Goal: Obtain resource: Download file/media

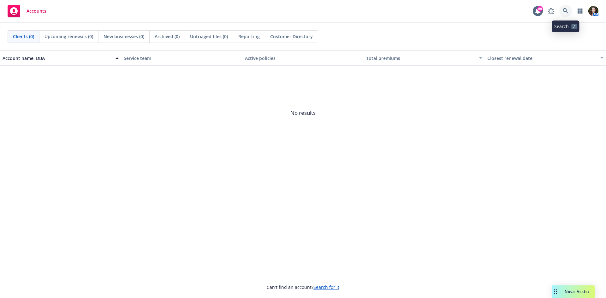
click at [564, 9] on icon at bounding box center [565, 10] width 5 height 5
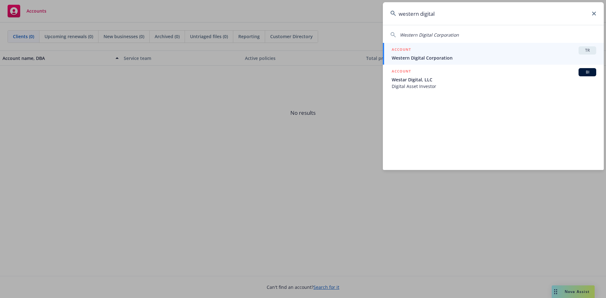
type input "western digital"
click at [486, 54] on div "ACCOUNT TR" at bounding box center [494, 50] width 204 height 8
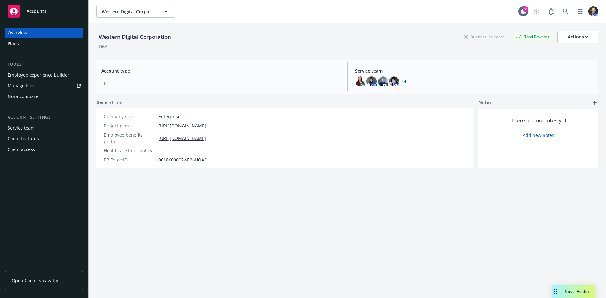
click at [24, 84] on div "Manage files" at bounding box center [21, 86] width 27 height 10
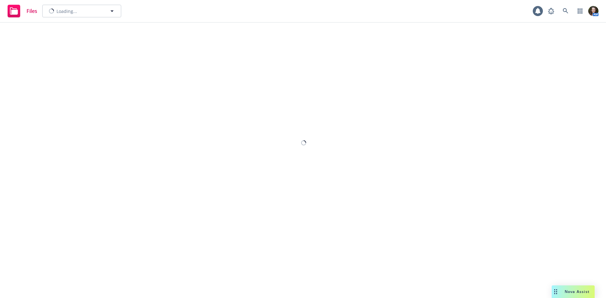
type input "Western Digital Corporation"
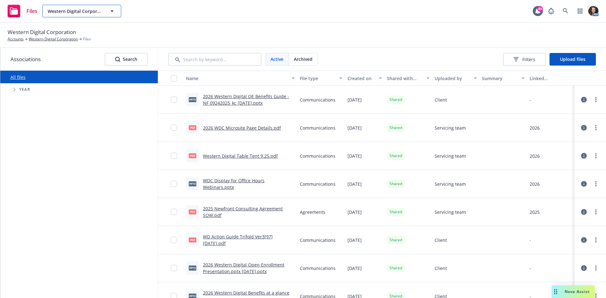
click at [104, 12] on button "Western Digital Corporation" at bounding box center [81, 11] width 79 height 13
click at [170, 12] on div "Files No results 89 AM" at bounding box center [303, 11] width 606 height 23
click at [13, 91] on icon "Tree Example" at bounding box center [14, 90] width 3 height 4
click at [527, 55] on button "Filters" at bounding box center [524, 59] width 43 height 13
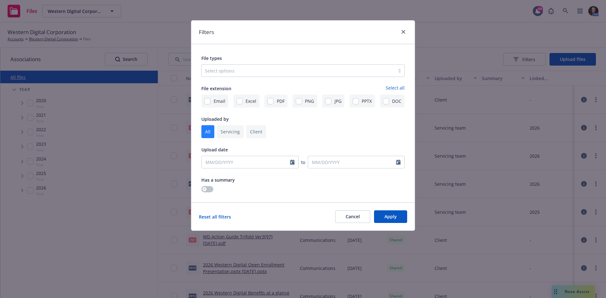
click at [386, 76] on div "Select options" at bounding box center [302, 70] width 203 height 13
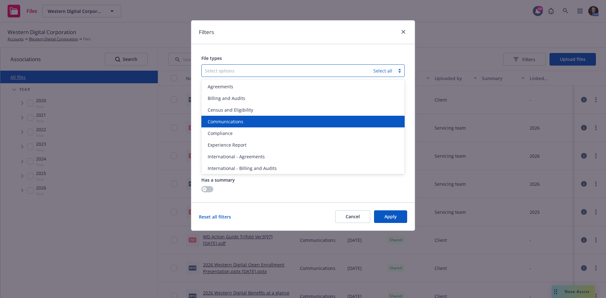
click at [229, 124] on span "Communications" at bounding box center [226, 121] width 36 height 7
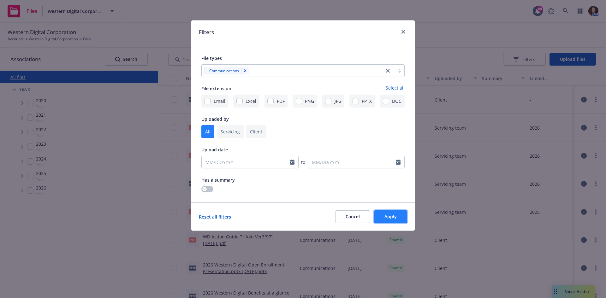
click at [392, 215] on span "Apply" at bounding box center [390, 217] width 12 height 6
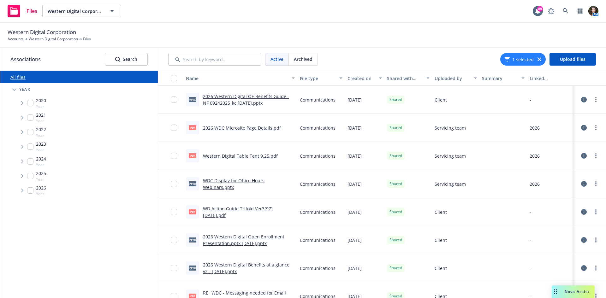
click at [235, 209] on link "WD Action Guide Trifold Ver3[97] 9-22-25.pdf" at bounding box center [238, 212] width 70 height 13
drag, startPoint x: 246, startPoint y: 155, endPoint x: 279, endPoint y: 157, distance: 32.6
click at [246, 155] on link "Western Digital Table Tent 9.25.pdf" at bounding box center [240, 156] width 75 height 6
click at [592, 103] on link "more" at bounding box center [596, 100] width 8 height 8
click at [562, 136] on link "Download" at bounding box center [563, 138] width 63 height 13
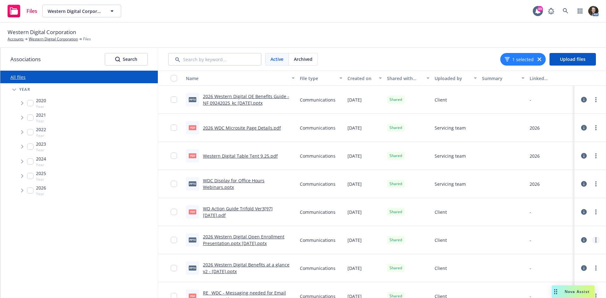
click at [593, 241] on link "more" at bounding box center [596, 240] width 8 height 8
click at [570, 210] on link "Download" at bounding box center [567, 206] width 63 height 13
click at [595, 269] on icon "more" at bounding box center [595, 268] width 1 height 5
click at [564, 236] on link "Download" at bounding box center [567, 234] width 63 height 13
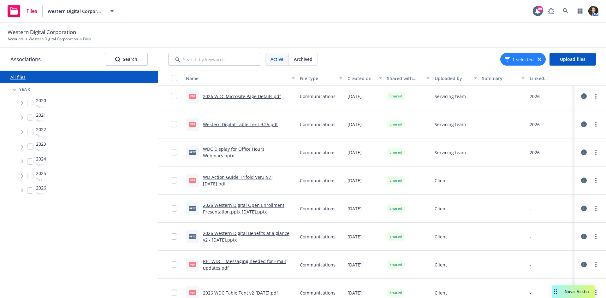
scroll to position [63, 0]
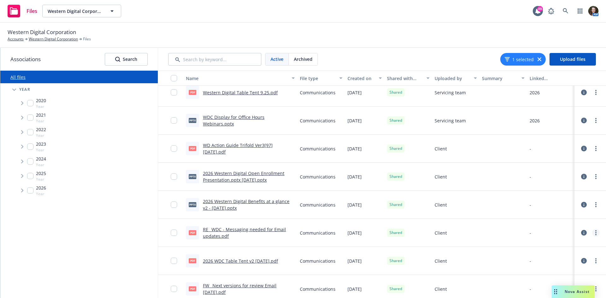
click at [592, 231] on link "more" at bounding box center [596, 233] width 8 height 8
click at [568, 200] on link "Download" at bounding box center [567, 199] width 63 height 13
click at [595, 261] on circle "more" at bounding box center [595, 260] width 1 height 1
click at [567, 228] on link "Download" at bounding box center [567, 227] width 63 height 13
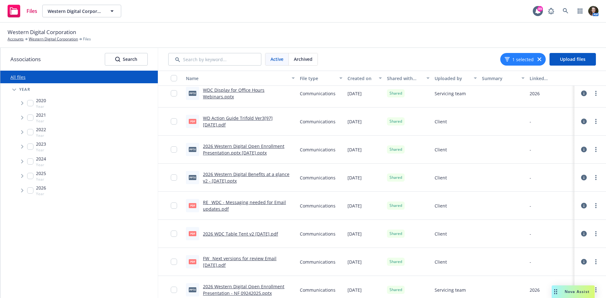
scroll to position [126, 0]
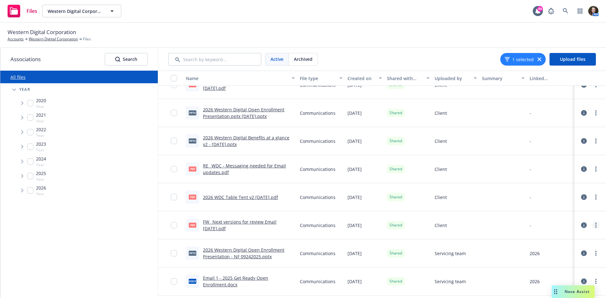
click at [593, 225] on link "more" at bounding box center [596, 226] width 8 height 8
click at [555, 265] on link "Download" at bounding box center [563, 263] width 63 height 13
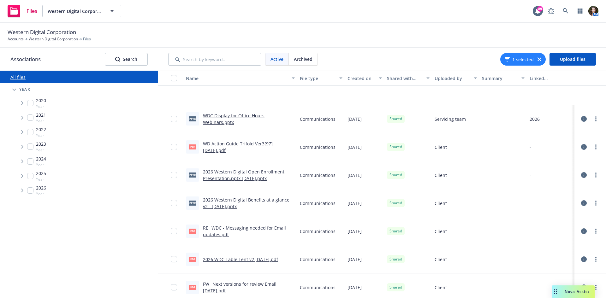
scroll to position [0, 0]
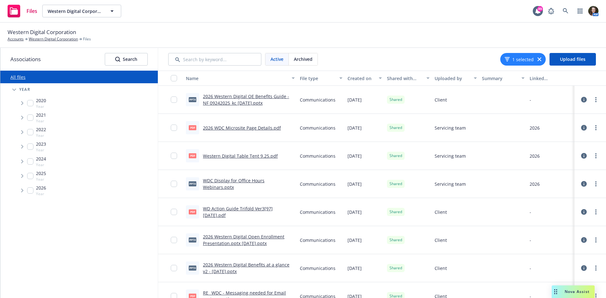
click at [141, 198] on div "All files Accessibility guide for tree Tree Example. Navigate the tree with the…" at bounding box center [78, 185] width 157 height 228
click at [370, 42] on div "Western Digital Corporation Accounts Western Digital Corporation Files" at bounding box center [303, 35] width 591 height 14
drag, startPoint x: 121, startPoint y: 200, endPoint x: 122, endPoint y: 186, distance: 14.2
click at [121, 199] on div "All files Accessibility guide for tree Tree Example. Navigate the tree with the…" at bounding box center [78, 185] width 157 height 228
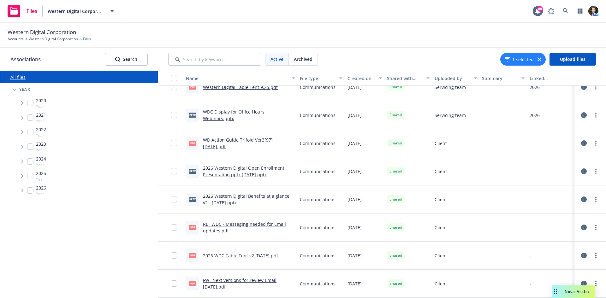
scroll to position [85, 0]
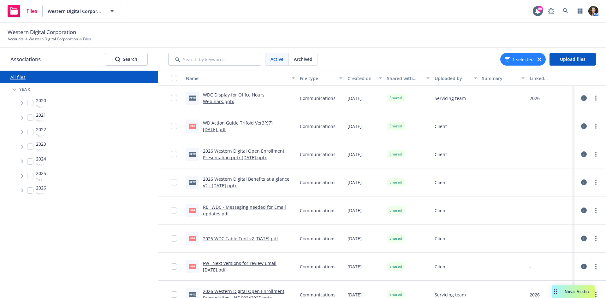
click at [31, 264] on div "All files Accessibility guide for tree Tree Example. Navigate the tree with the…" at bounding box center [78, 185] width 157 height 228
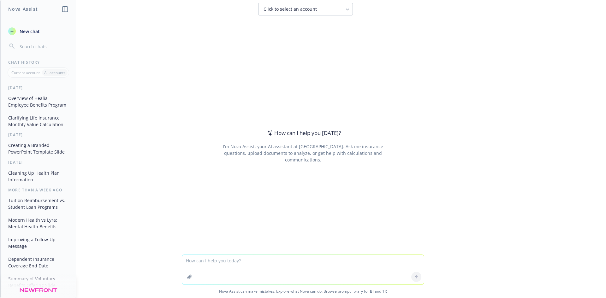
click at [254, 265] on textarea at bounding box center [303, 270] width 242 height 30
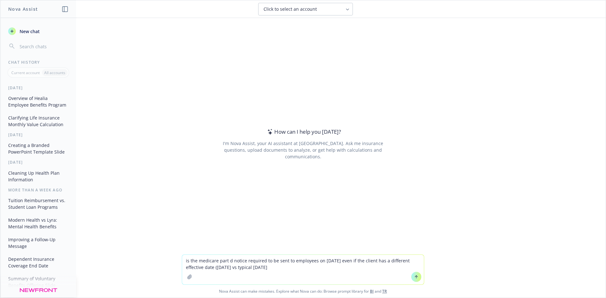
type textarea "is the medicare part d notice required to be sent to employees on October 15th …"
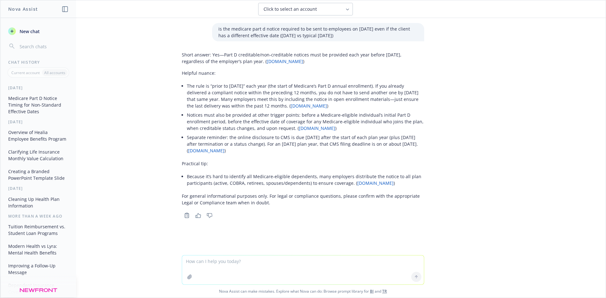
click at [265, 256] on textarea at bounding box center [303, 270] width 242 height 29
click at [270, 260] on textarea at bounding box center [303, 270] width 242 height 29
type textarea "difference between mac and UCR reimbursement on a dental plan"
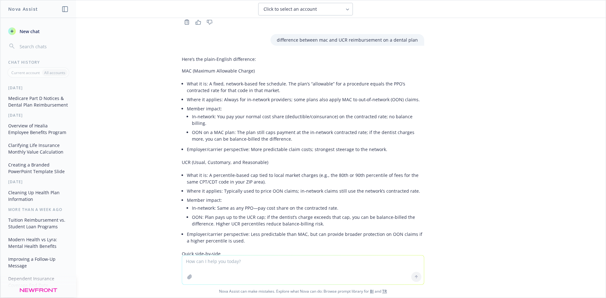
scroll to position [190, 0]
